Goal: Task Accomplishment & Management: Use online tool/utility

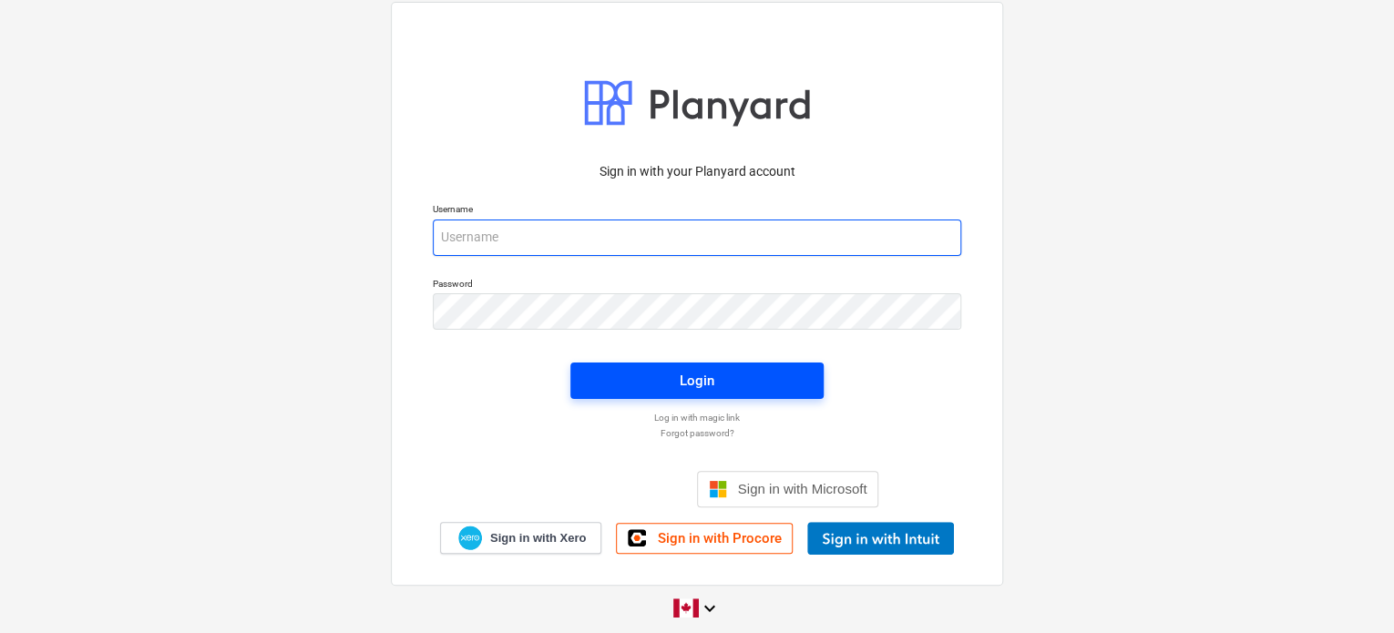
type input "[EMAIL_ADDRESS][DOMAIN_NAME]"
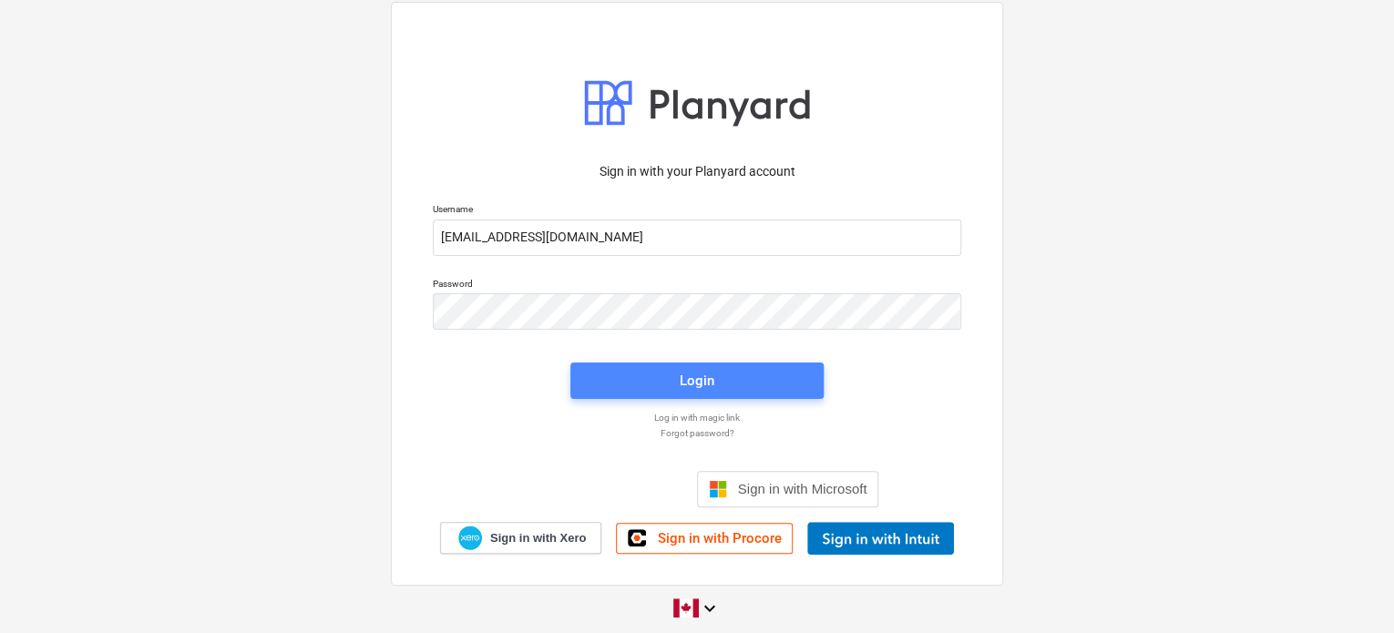
click at [738, 363] on button "Login" at bounding box center [696, 381] width 253 height 36
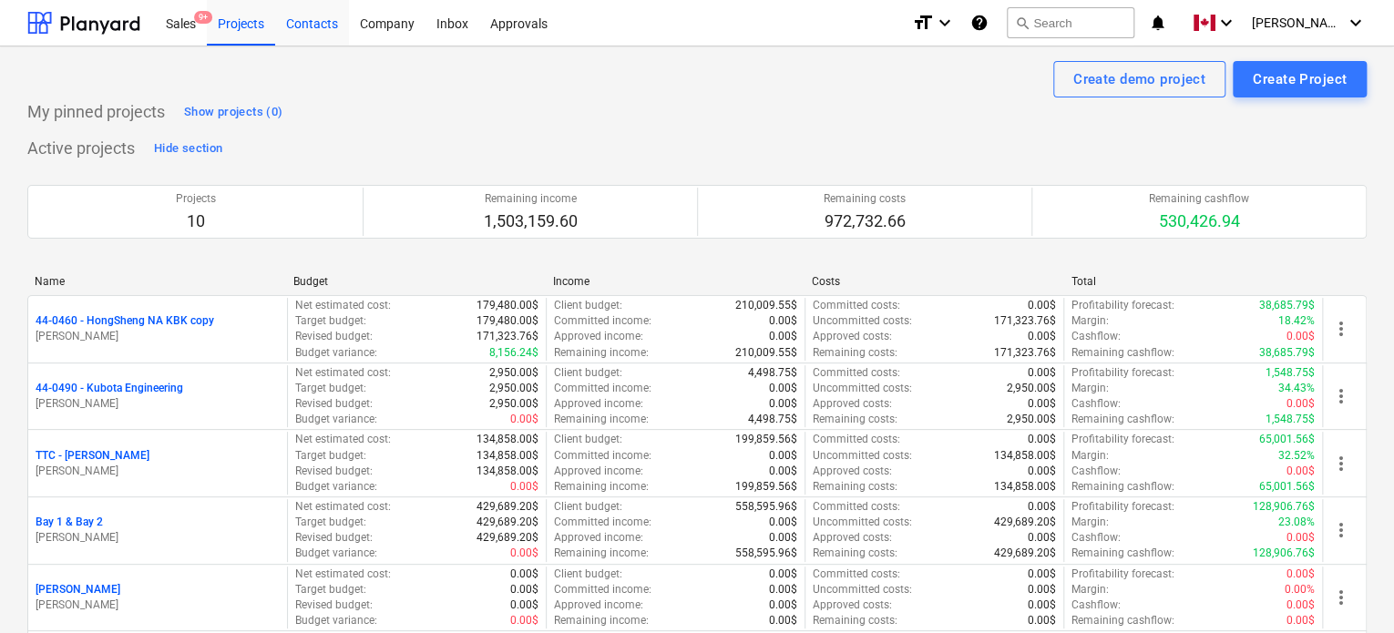
click at [310, 17] on div "Contacts" at bounding box center [312, 22] width 74 height 46
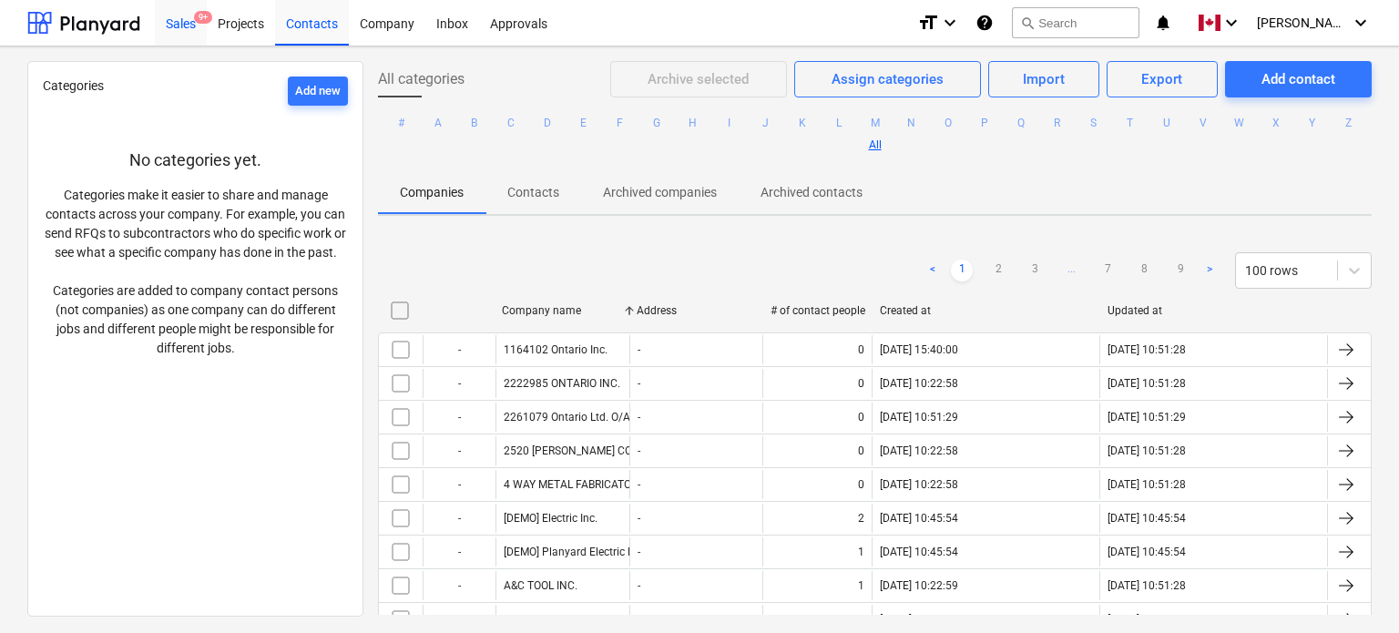
click at [177, 20] on div "Sales 9+" at bounding box center [181, 22] width 52 height 46
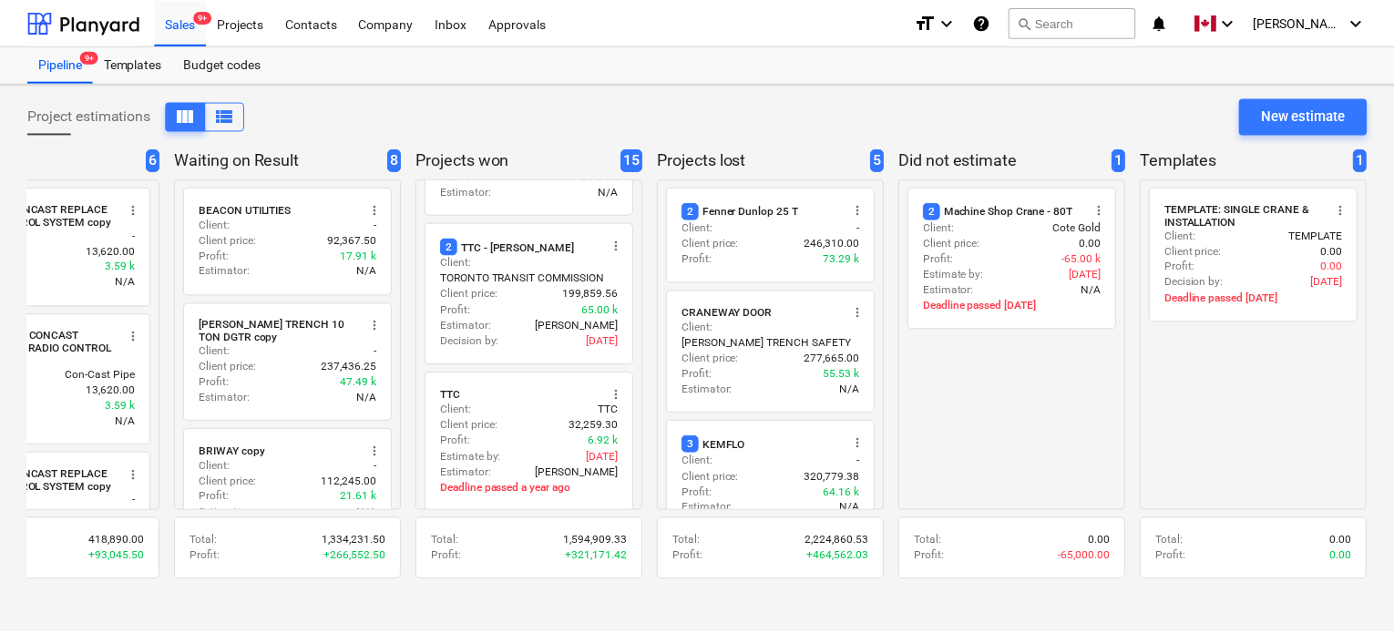
scroll to position [578, 0]
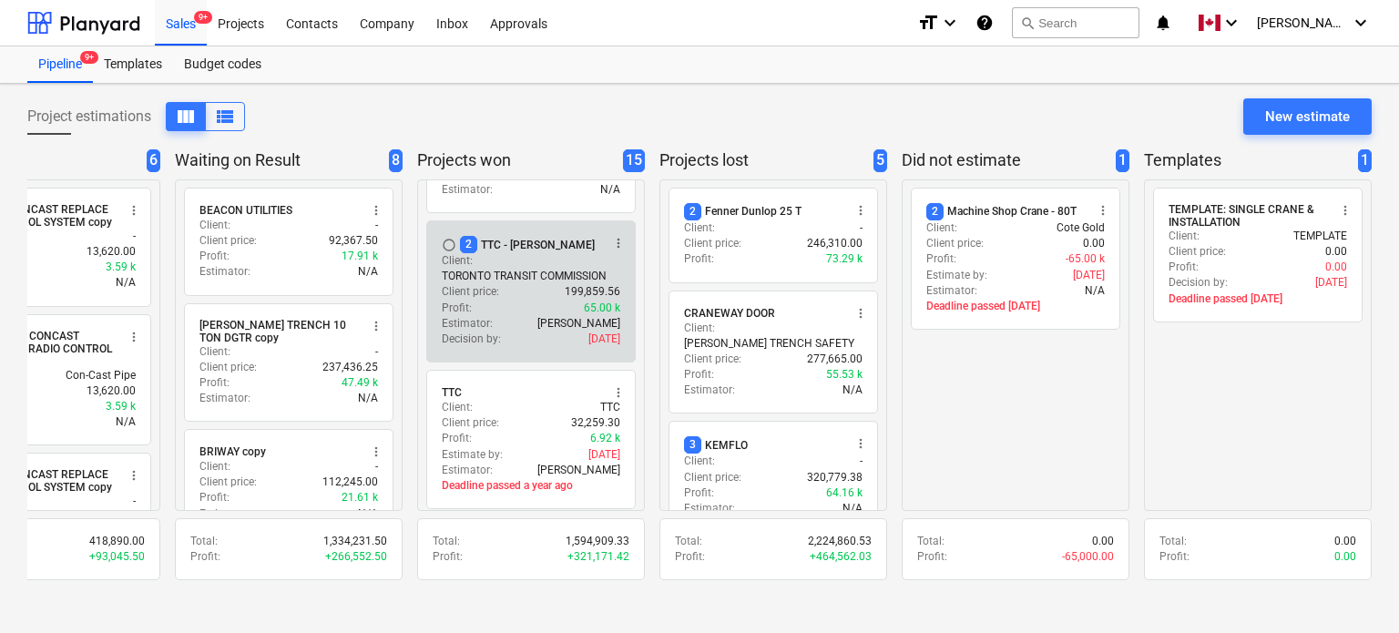
click at [523, 301] on div "Profit : 65.00 k" at bounding box center [531, 308] width 179 height 15
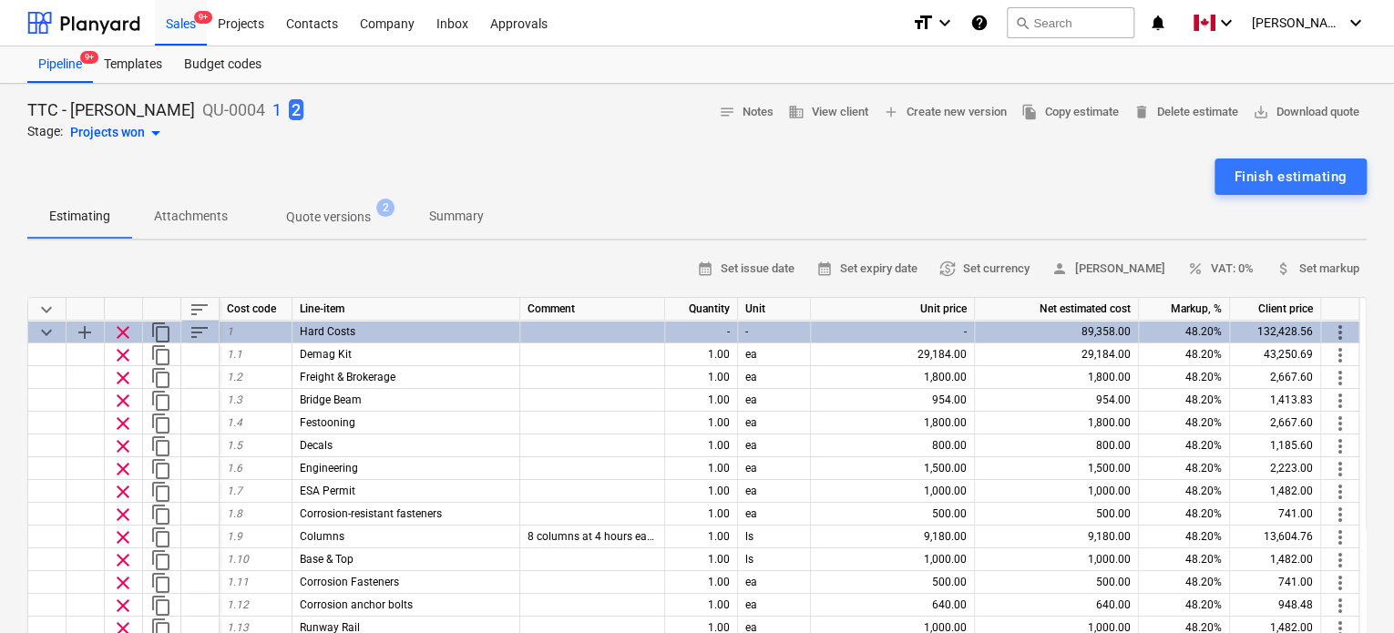
click at [272, 101] on p "1" at bounding box center [276, 110] width 9 height 22
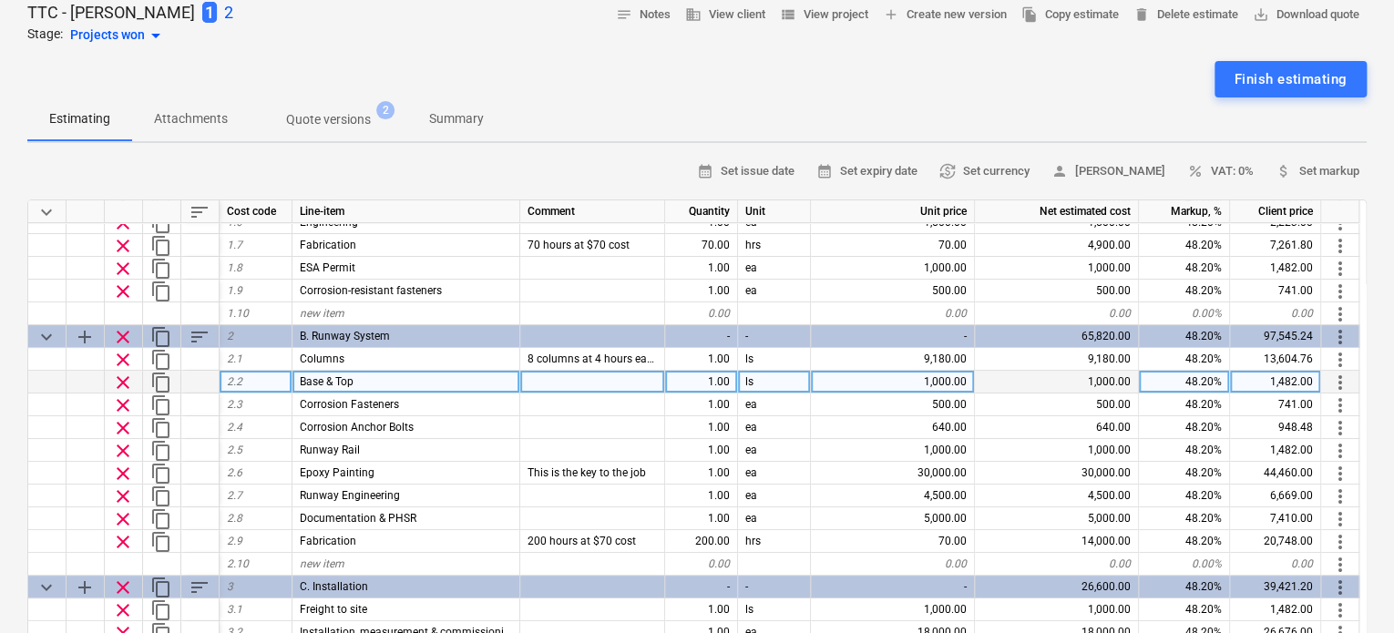
scroll to position [149, 0]
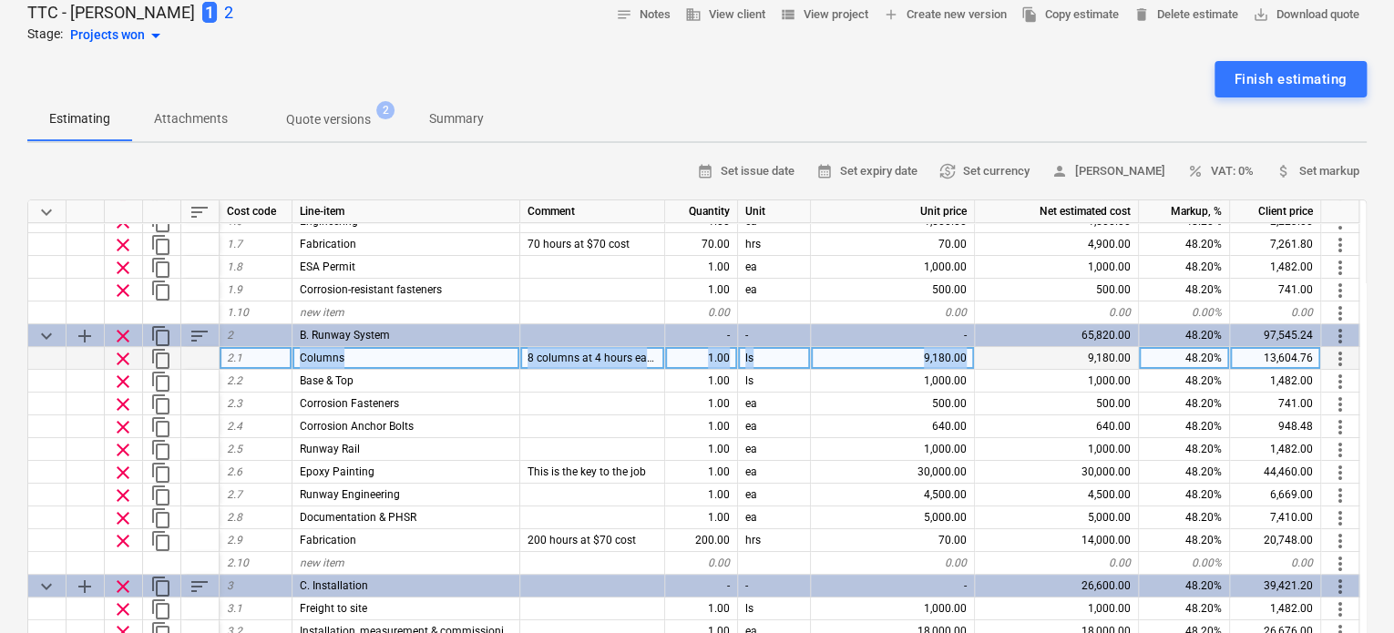
drag, startPoint x: 302, startPoint y: 356, endPoint x: 973, endPoint y: 359, distance: 671.4
click at [0, 0] on div "clear content_copy 2.1 Columns 8 columns at 4 hours each x $100/ hr 1.00 ls 9,1…" at bounding box center [0, 0] width 0 height 0
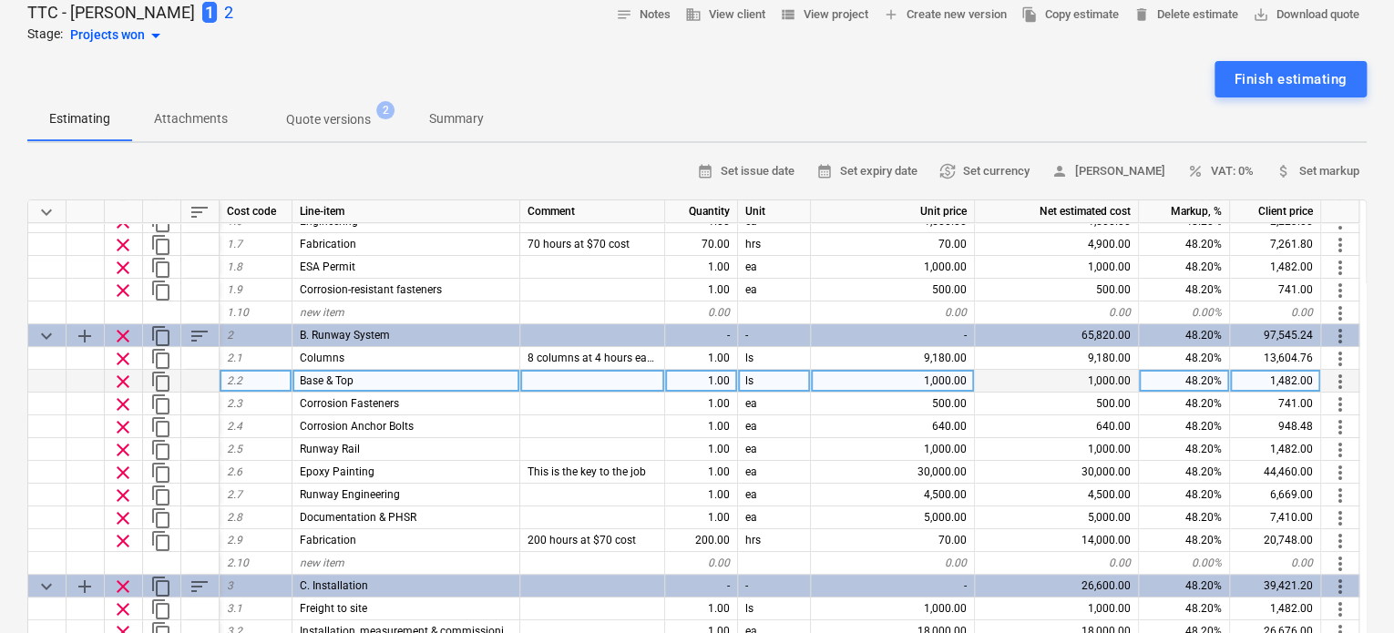
click at [415, 375] on div "Base & Top" at bounding box center [406, 381] width 228 height 23
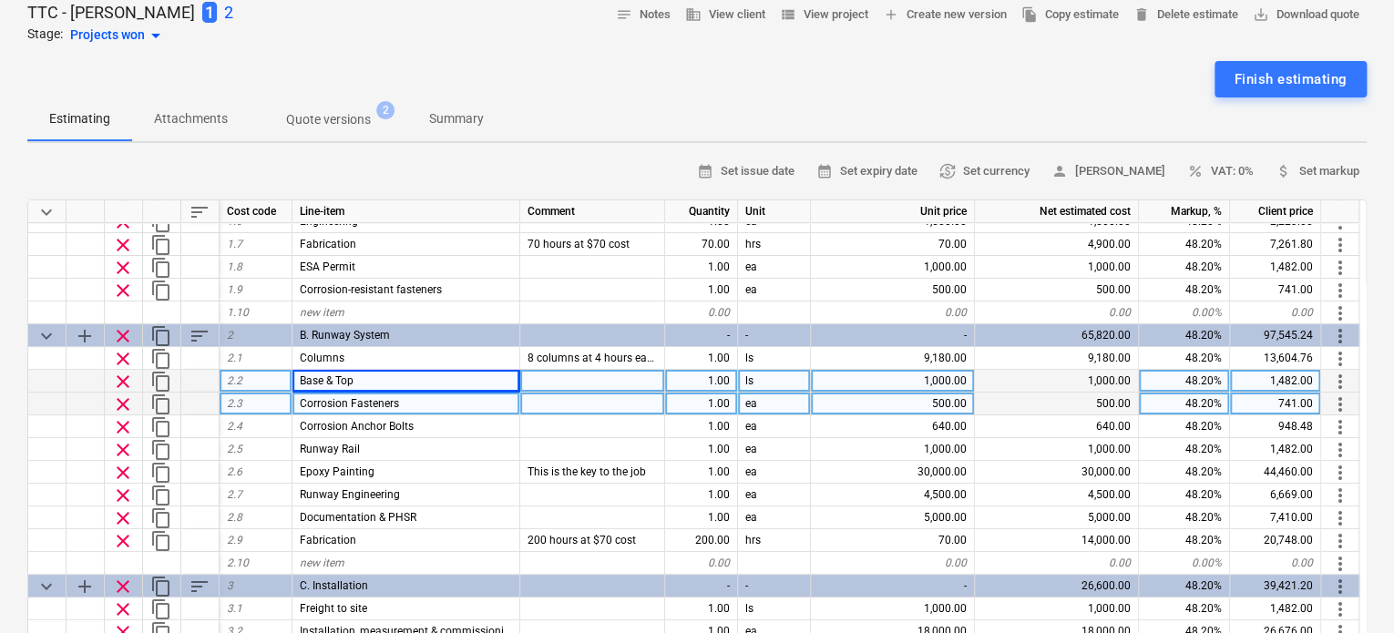
scroll to position [0, 0]
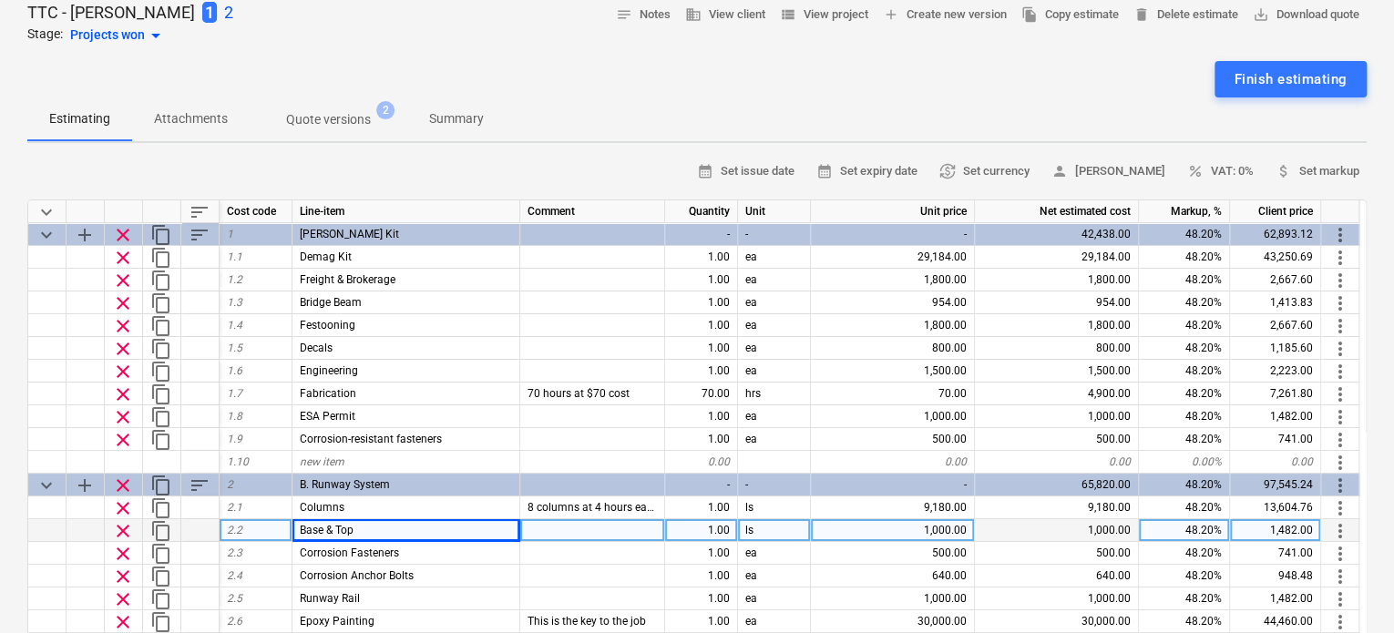
click at [203, 3] on div "TTC - [PERSON_NAME] 1 2 Stage: Projects won arrow_drop_down notes Notes busines…" at bounding box center [696, 24] width 1339 height 46
click at [224, 6] on p "2" at bounding box center [228, 13] width 9 height 22
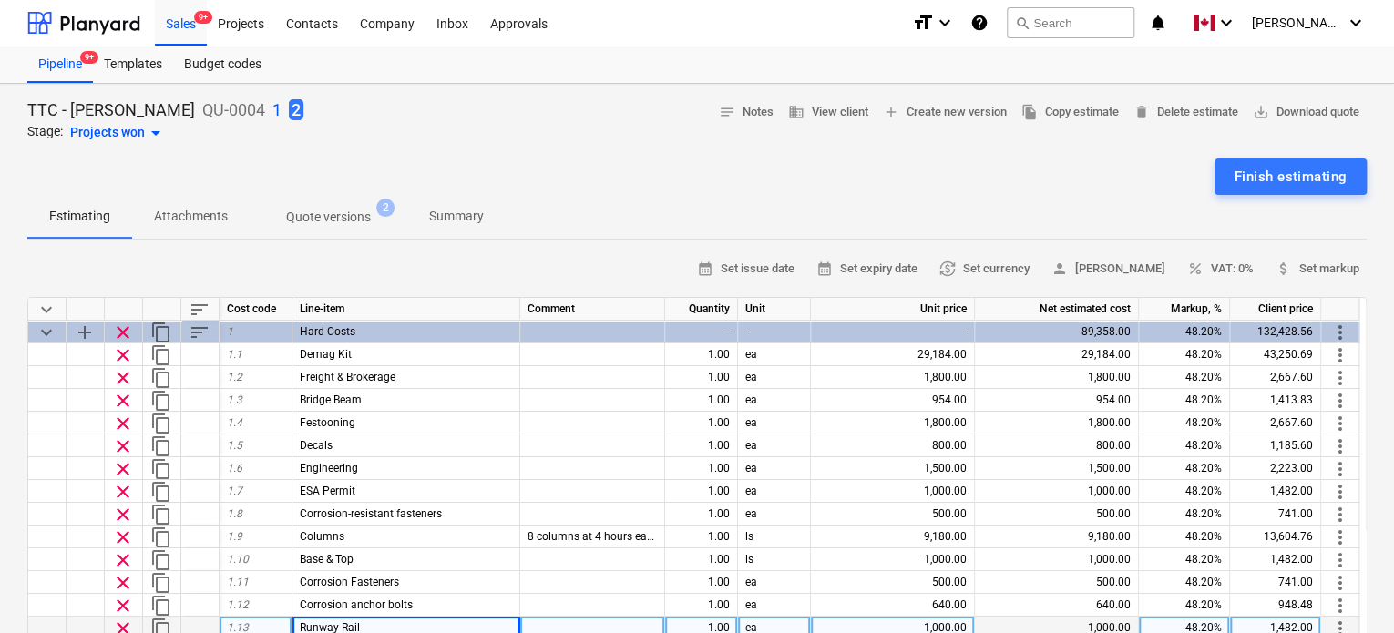
click at [272, 105] on p "1" at bounding box center [276, 110] width 9 height 22
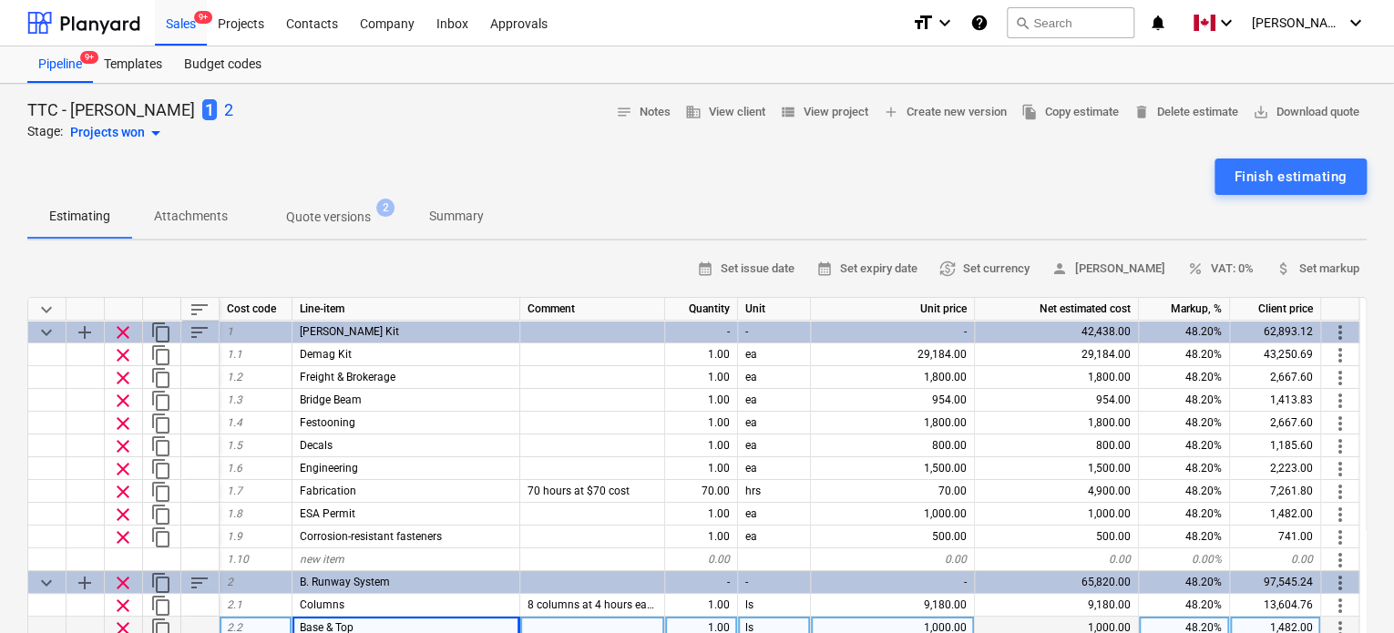
click at [332, 214] on p "Quote versions" at bounding box center [328, 217] width 85 height 19
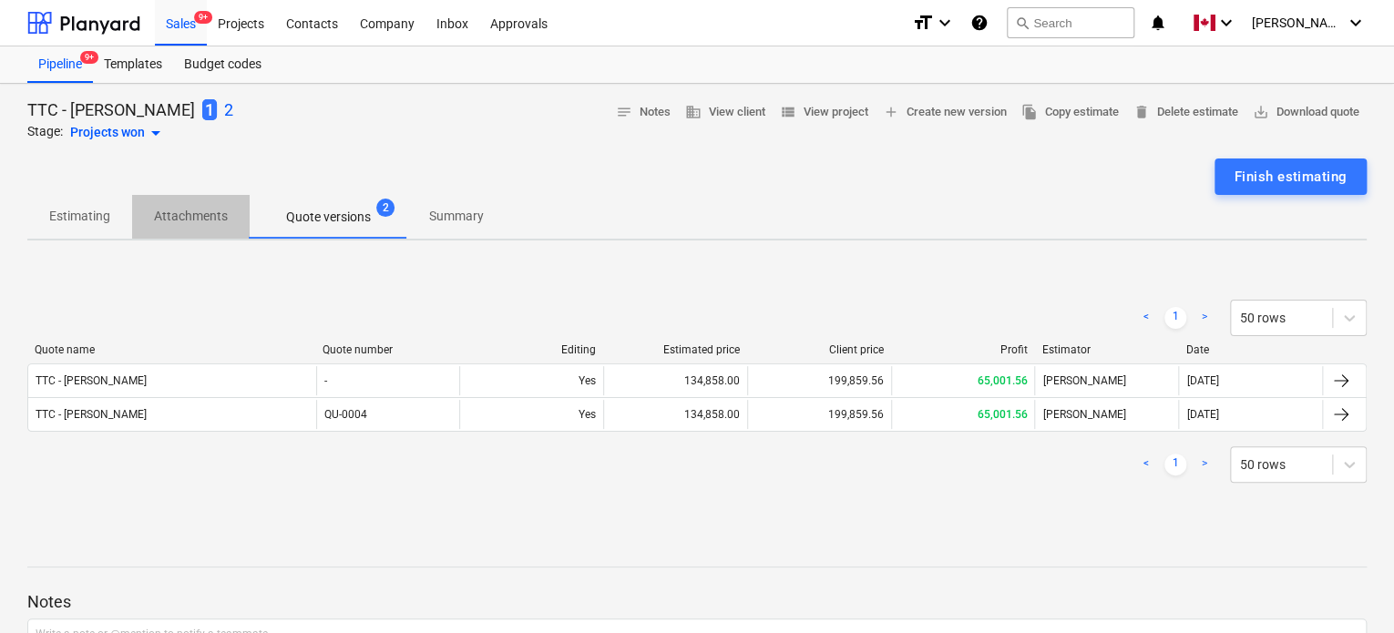
click at [214, 211] on p "Attachments" at bounding box center [191, 216] width 74 height 19
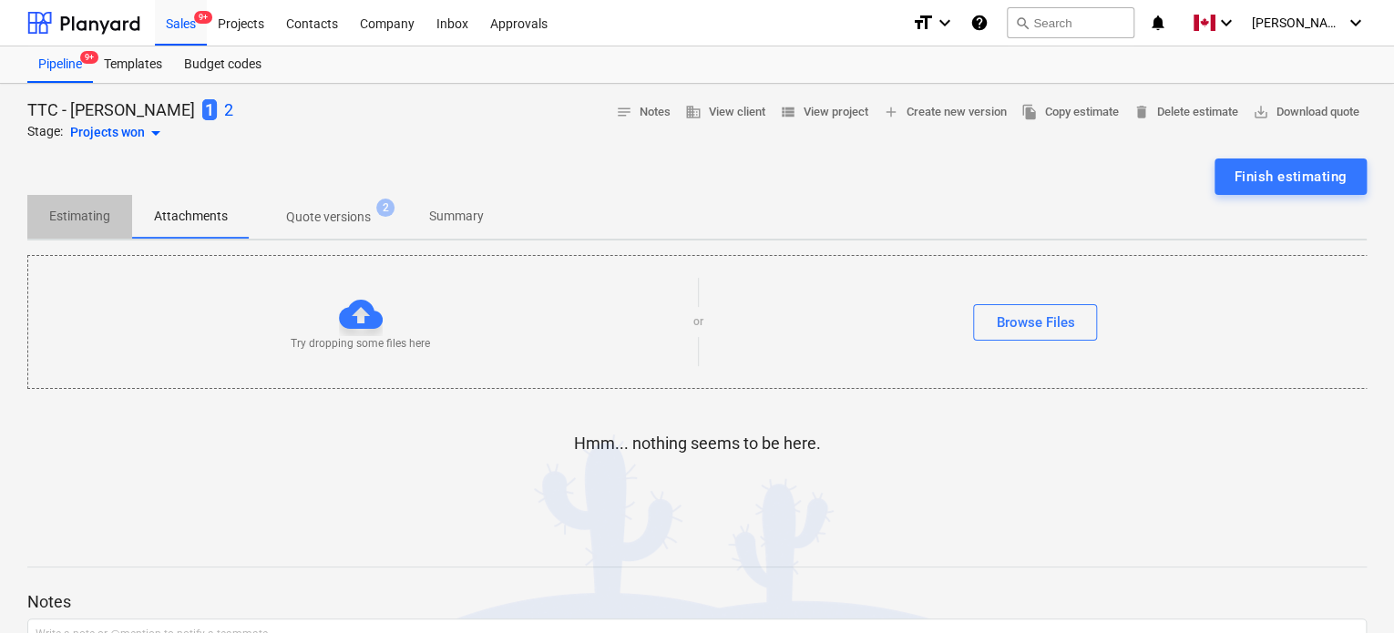
click at [112, 210] on span "Estimating" at bounding box center [79, 216] width 105 height 30
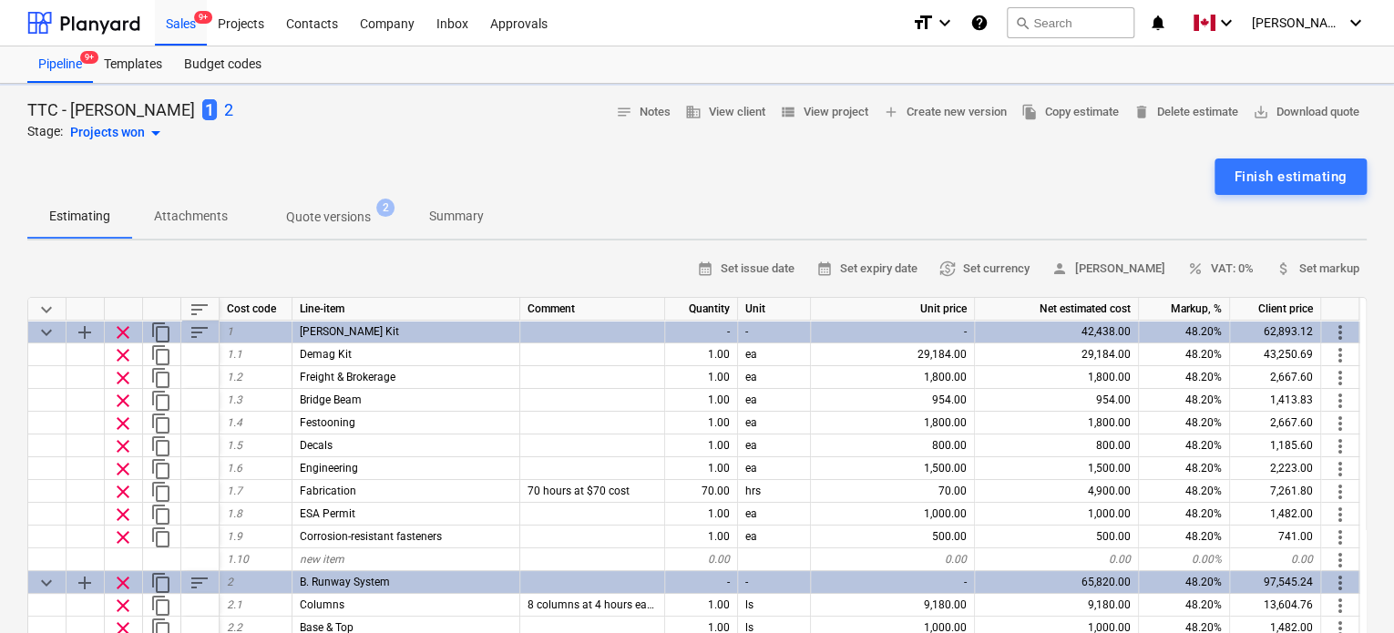
type textarea "x"
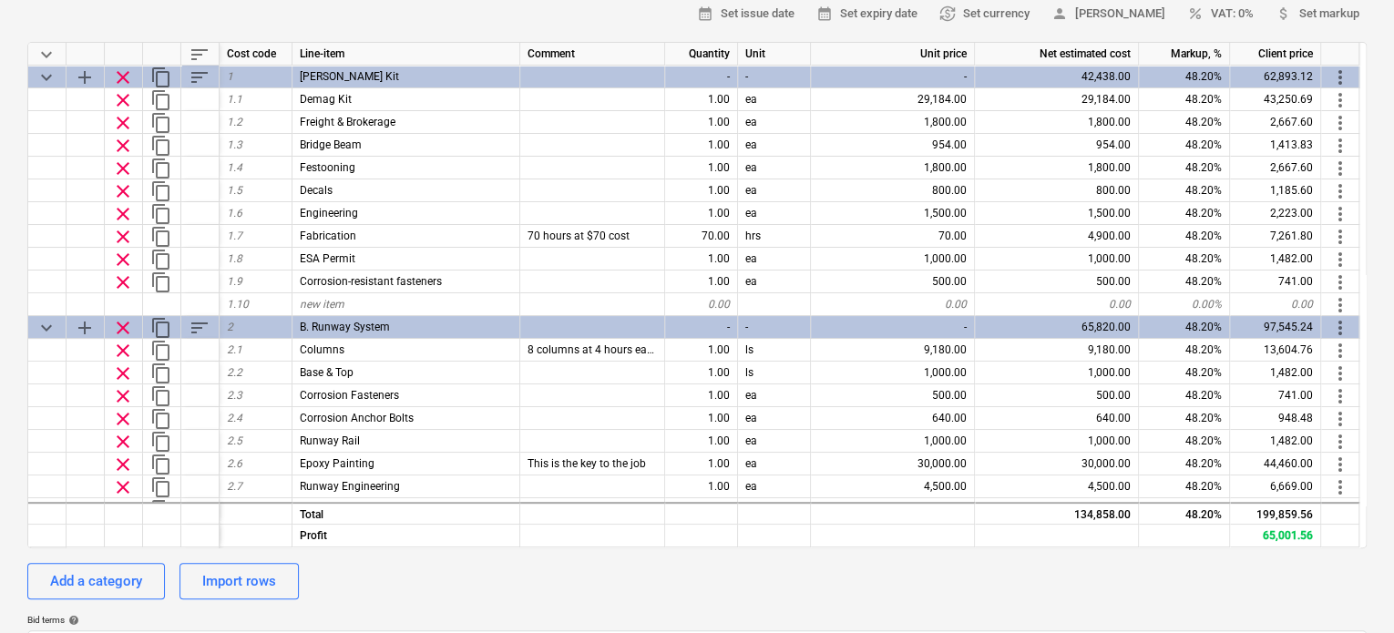
scroll to position [251, 0]
